Goal: Transaction & Acquisition: Purchase product/service

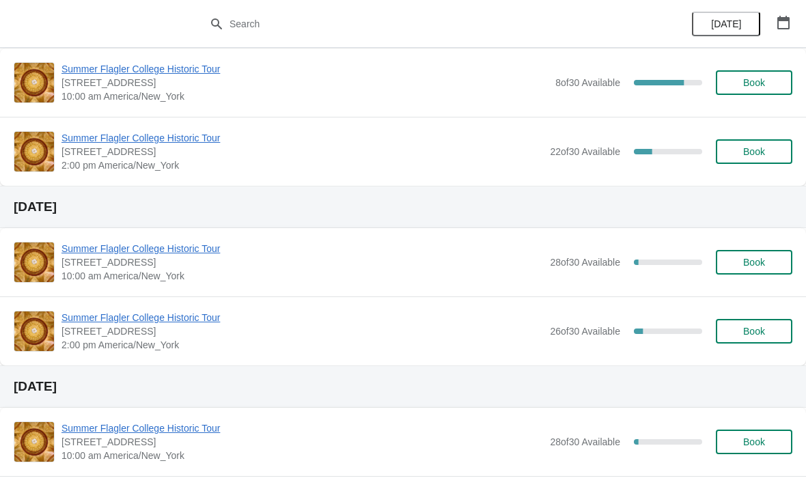
scroll to position [89, 0]
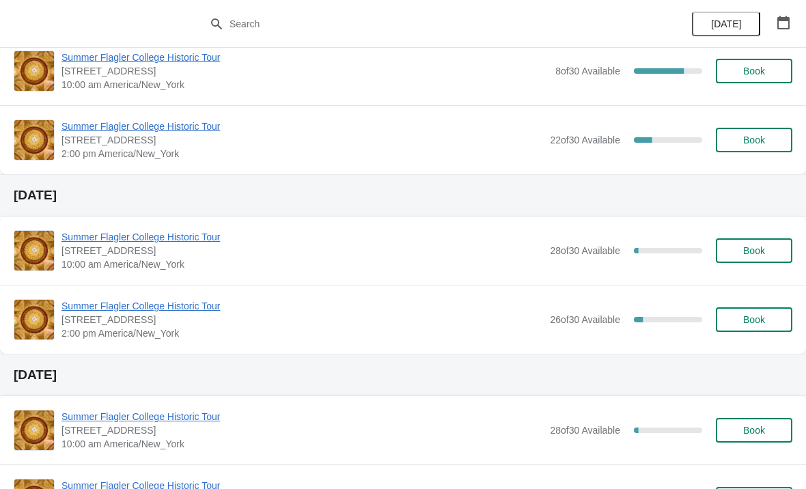
click at [743, 253] on span "Book" at bounding box center [754, 250] width 22 height 11
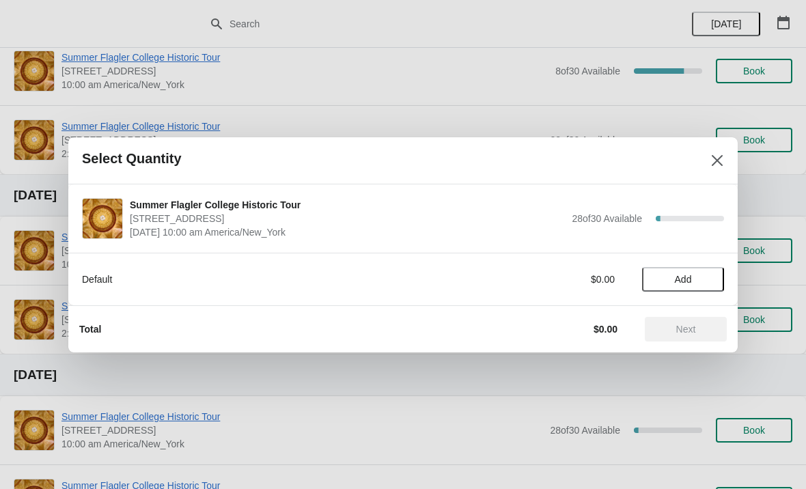
click at [693, 278] on span "Add" at bounding box center [682, 279] width 57 height 11
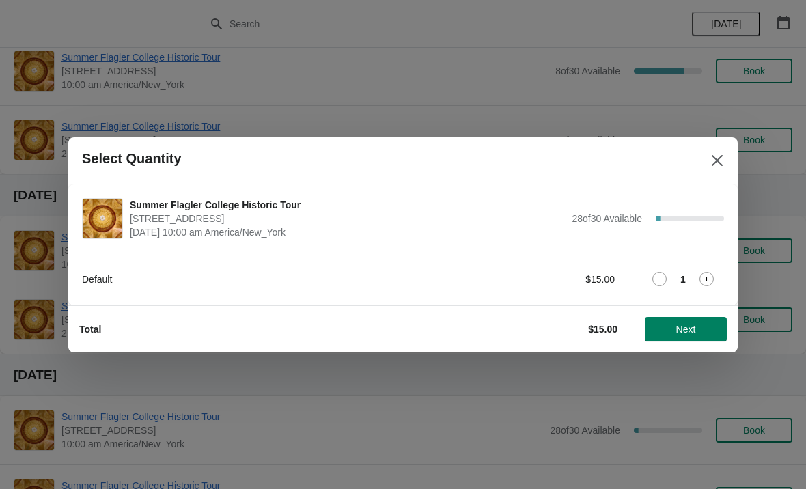
click at [712, 273] on icon at bounding box center [706, 279] width 14 height 14
click at [713, 272] on icon at bounding box center [706, 279] width 14 height 14
click at [717, 274] on div "3" at bounding box center [683, 279] width 82 height 14
click at [659, 268] on div "Default $45.00 3" at bounding box center [403, 279] width 642 height 25
click at [714, 273] on div "3" at bounding box center [683, 279] width 82 height 14
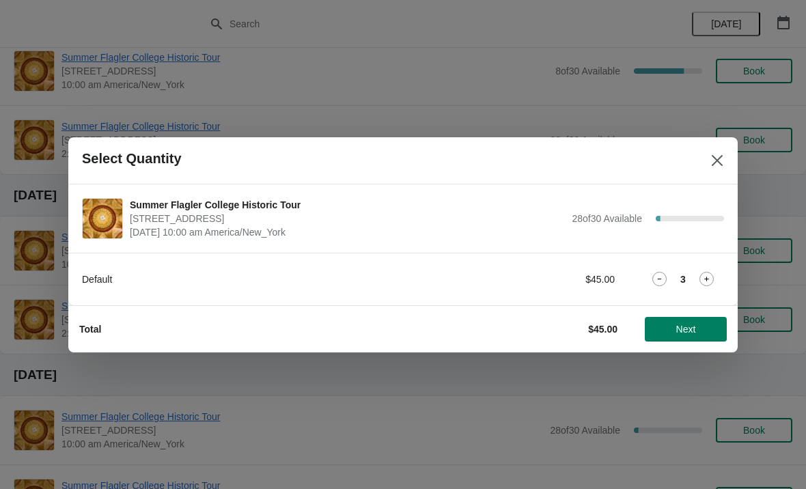
click at [705, 284] on icon at bounding box center [706, 279] width 14 height 14
click at [694, 331] on span "Next" at bounding box center [686, 329] width 20 height 11
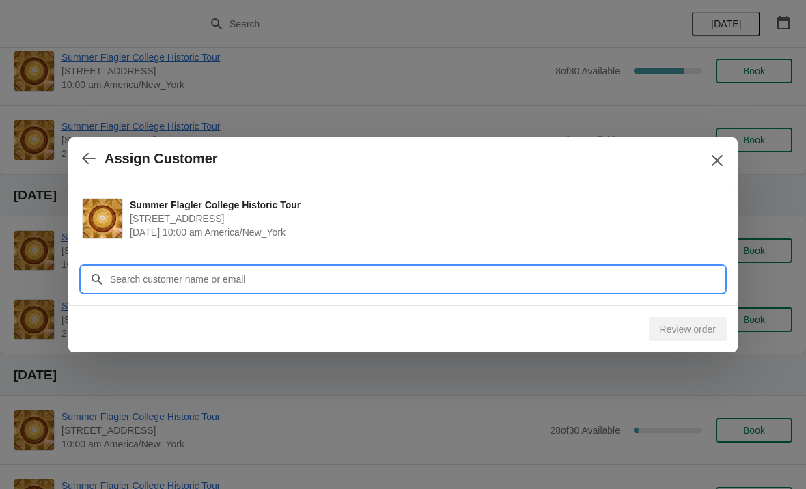
click at [617, 270] on input "Customer" at bounding box center [416, 279] width 615 height 25
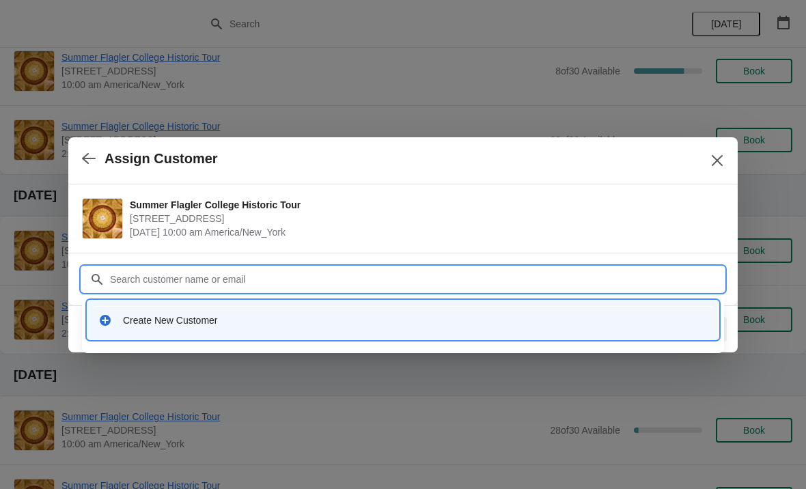
click at [128, 331] on div "Create New Customer" at bounding box center [403, 320] width 620 height 28
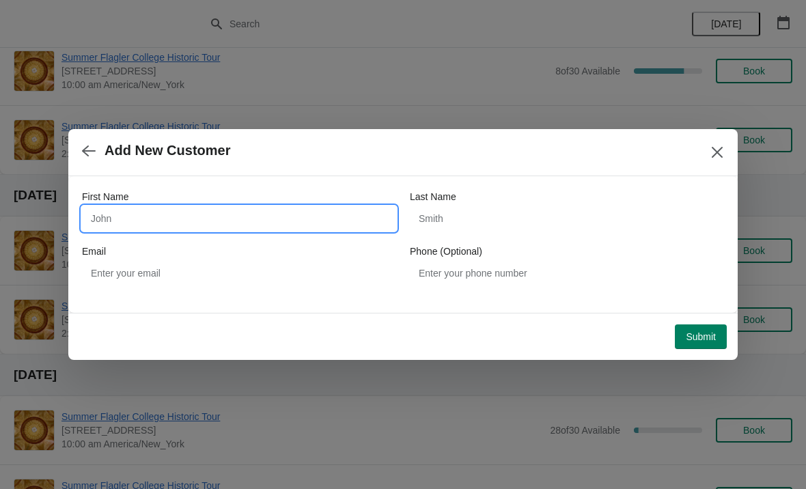
click at [165, 225] on input "First Name" at bounding box center [239, 218] width 314 height 25
type input "[PERSON_NAME]"
click at [497, 240] on div "First Name [PERSON_NAME] Last Name Email Phone (Optional)" at bounding box center [403, 238] width 642 height 96
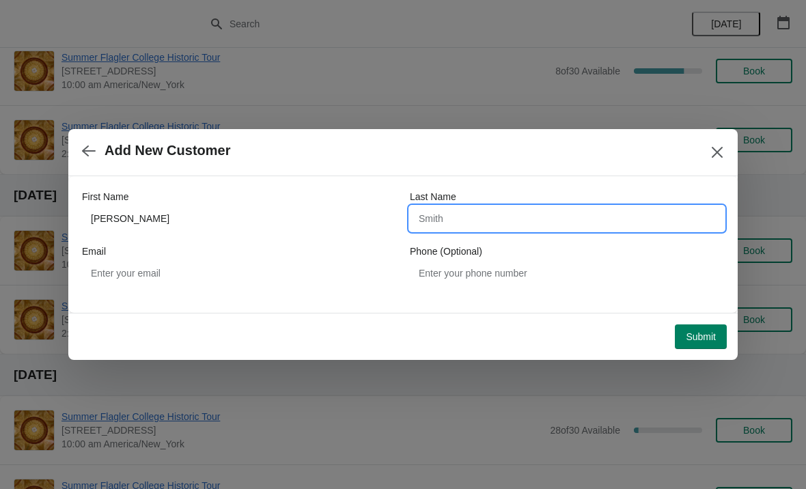
click at [485, 228] on input "Last Name" at bounding box center [567, 218] width 314 height 25
type input "[PERSON_NAME]"
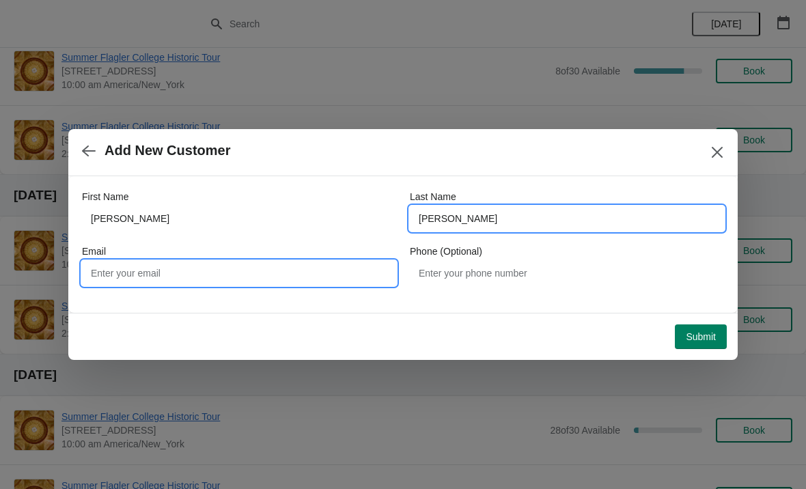
click at [115, 276] on input "Email" at bounding box center [239, 273] width 314 height 25
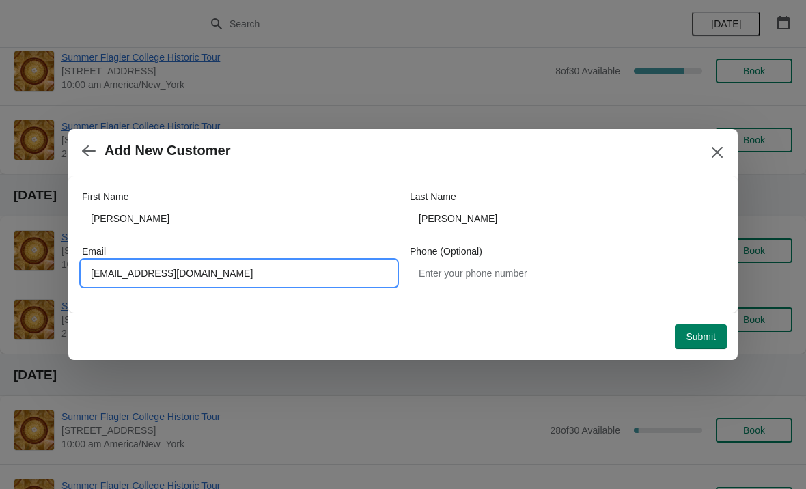
type input "[EMAIL_ADDRESS][DOMAIN_NAME]"
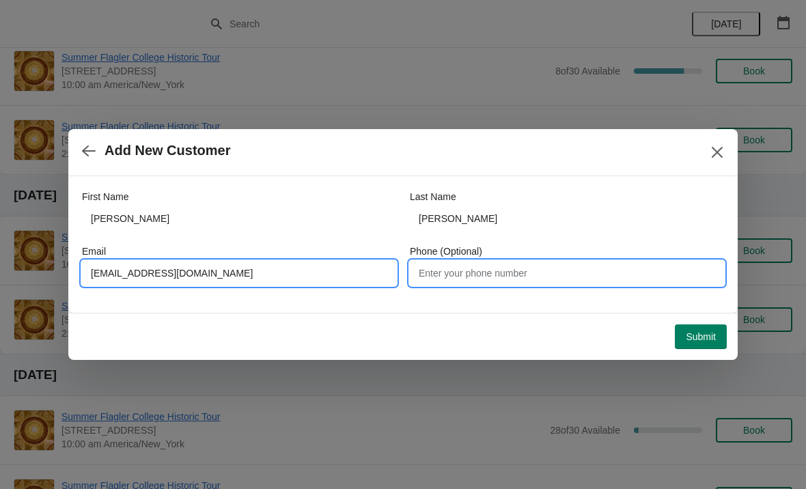
click at [475, 273] on input "Phone (Optional)" at bounding box center [567, 273] width 314 height 25
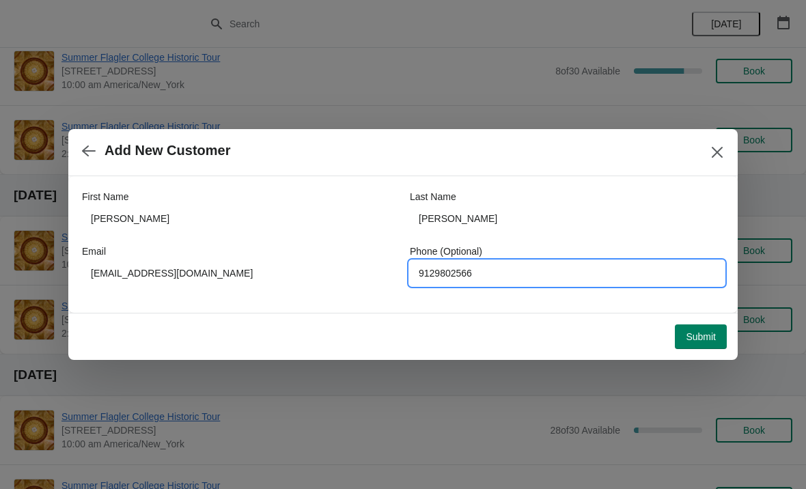
type input "9129802566"
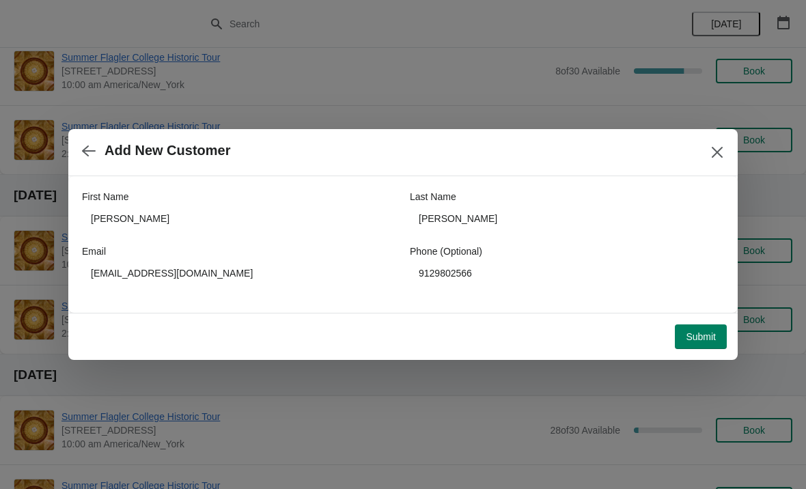
click at [696, 335] on span "Submit" at bounding box center [701, 336] width 30 height 11
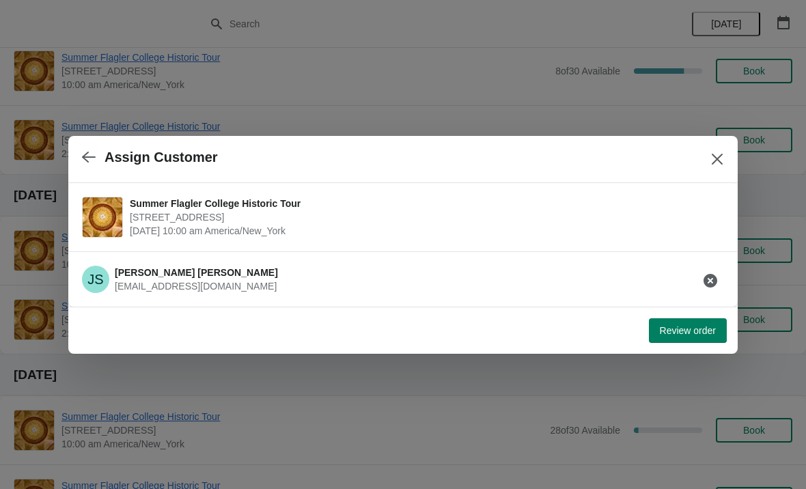
click at [699, 318] on button "Review order" at bounding box center [688, 330] width 78 height 25
